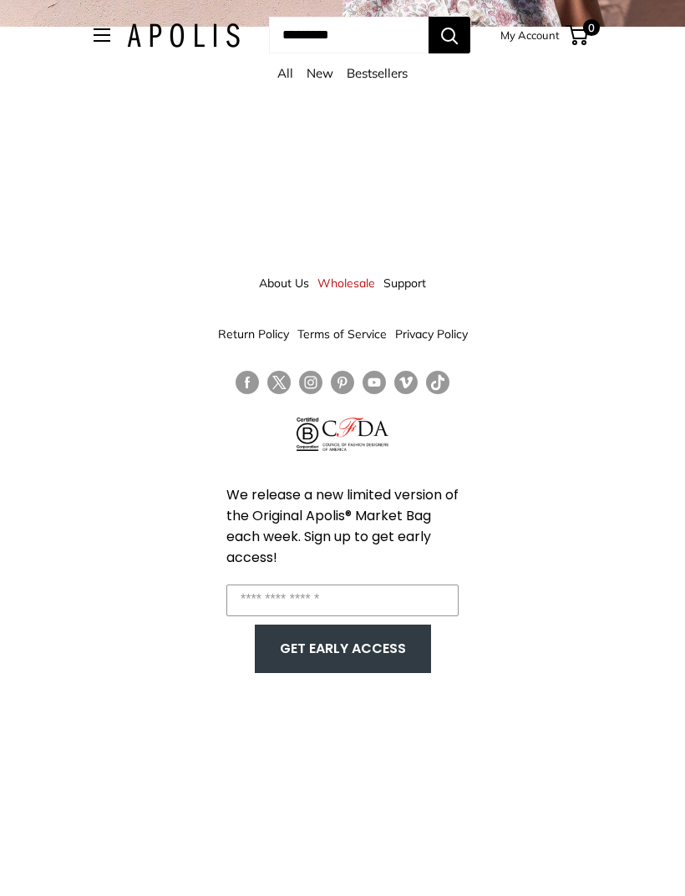
scroll to position [53, 0]
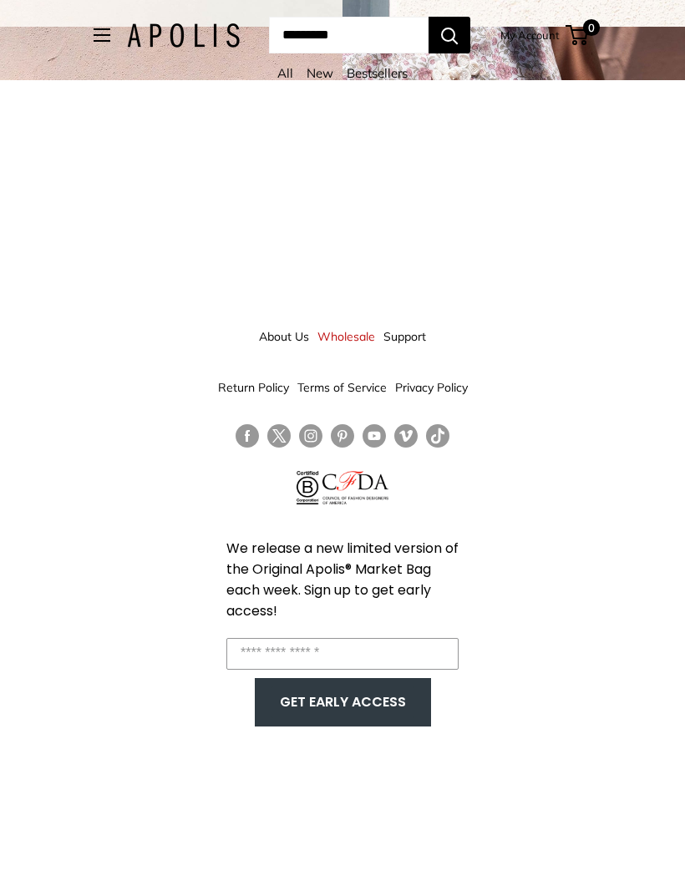
click at [94, 33] on button "Open menu" at bounding box center [102, 34] width 17 height 13
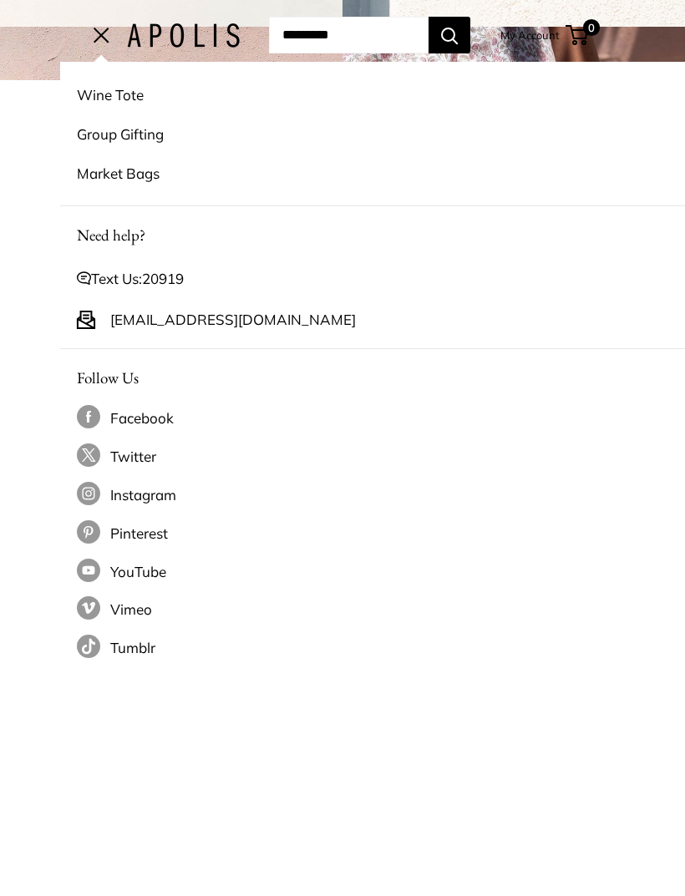
click at [131, 175] on link "Market Bags" at bounding box center [403, 173] width 652 height 39
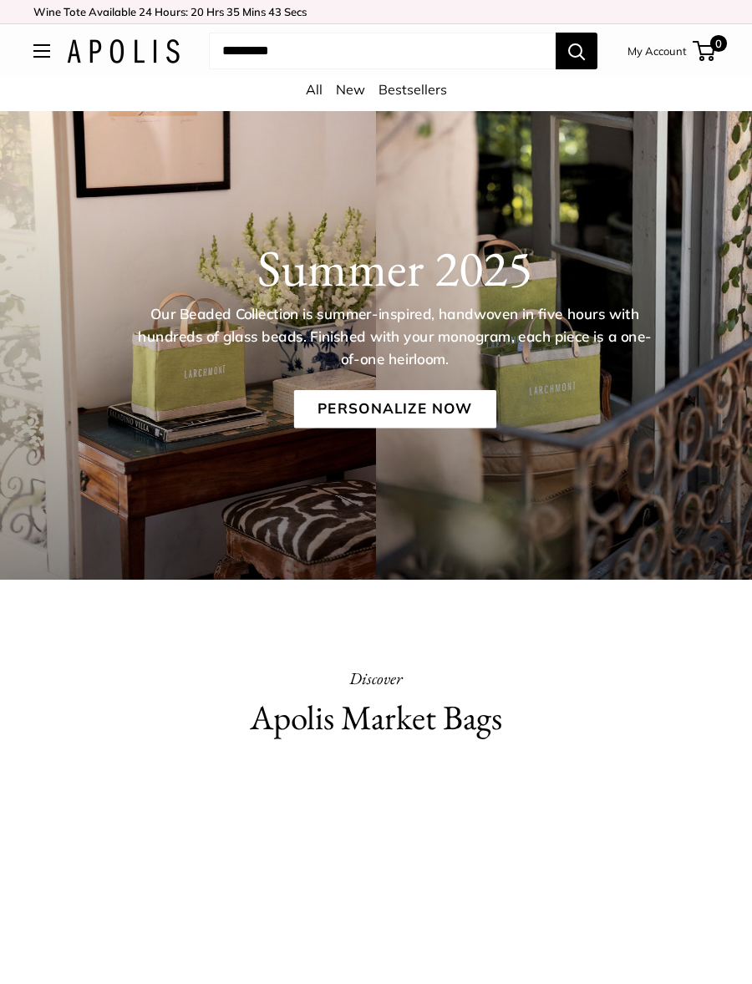
click at [439, 393] on link "Personalize Now" at bounding box center [394, 409] width 202 height 38
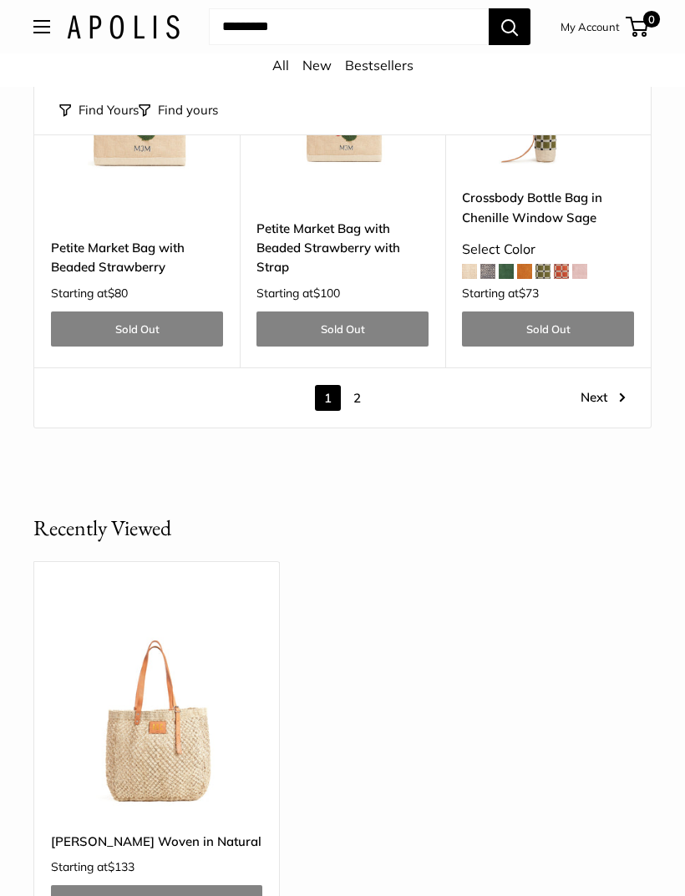
scroll to position [7358, 0]
click at [156, 603] on img at bounding box center [156, 708] width 211 height 211
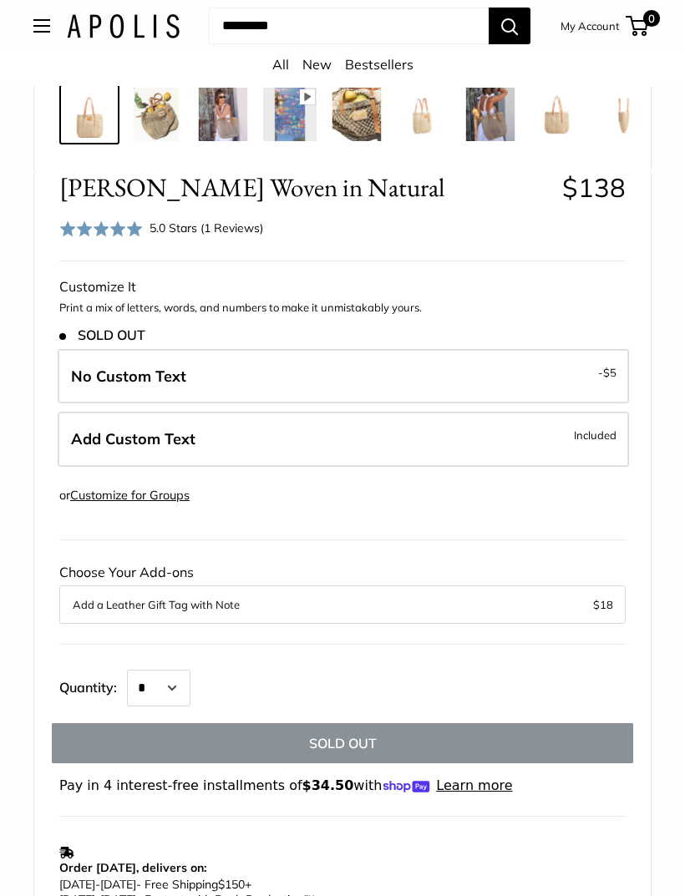
scroll to position [648, 0]
